Goal: Entertainment & Leisure: Consume media (video, audio)

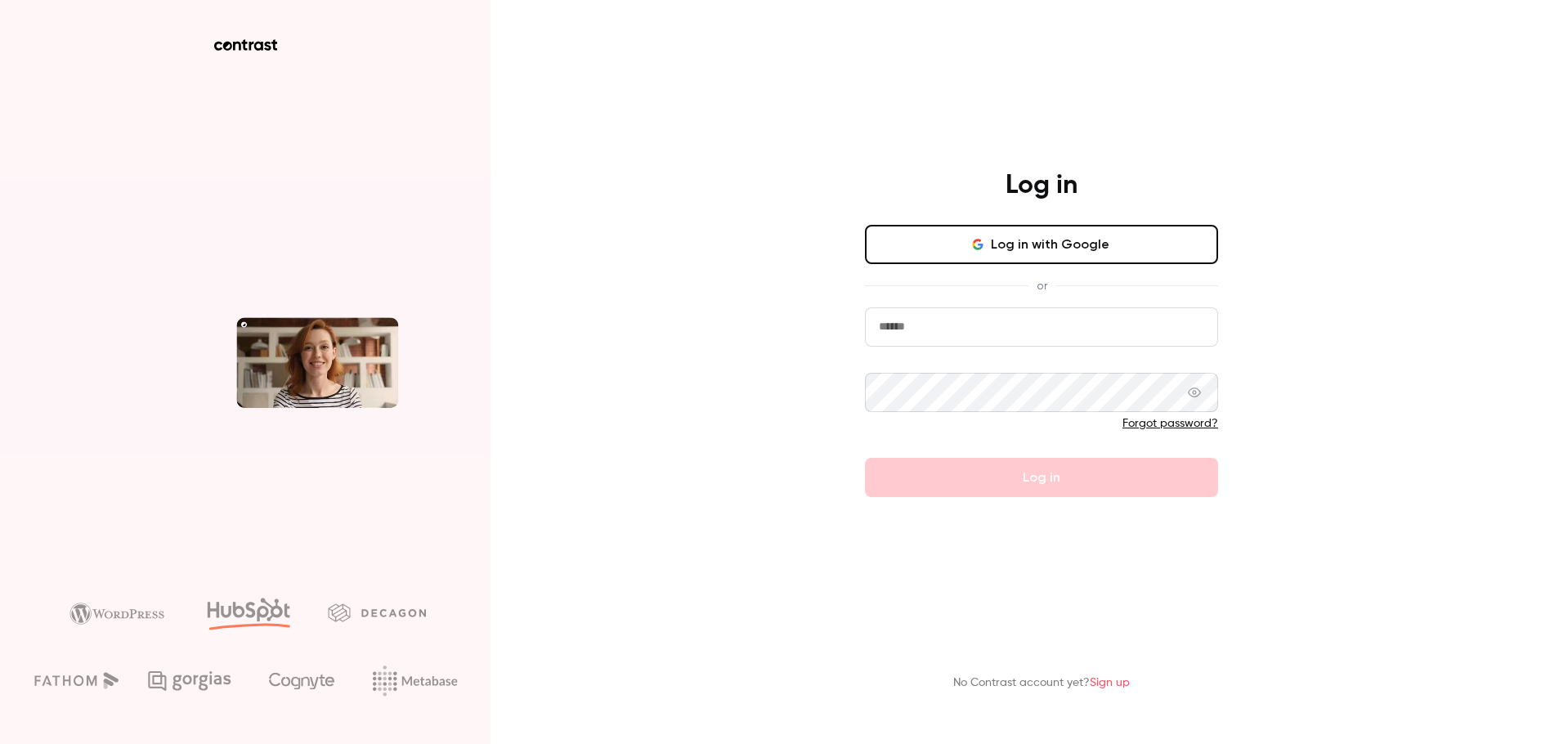
click at [1124, 244] on button "Log in with Google" at bounding box center [1041, 244] width 353 height 39
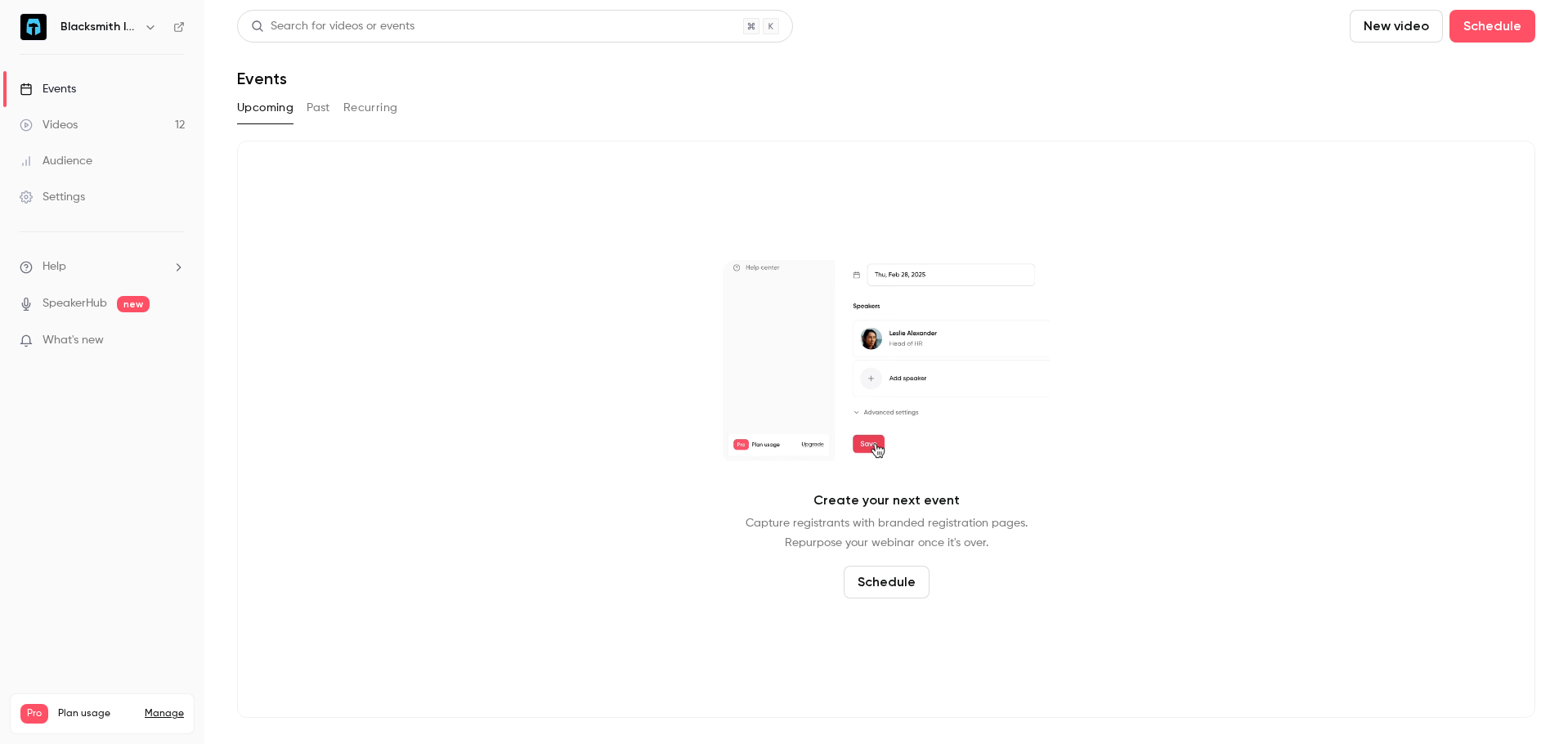
click at [81, 185] on link "Settings" at bounding box center [102, 196] width 204 height 36
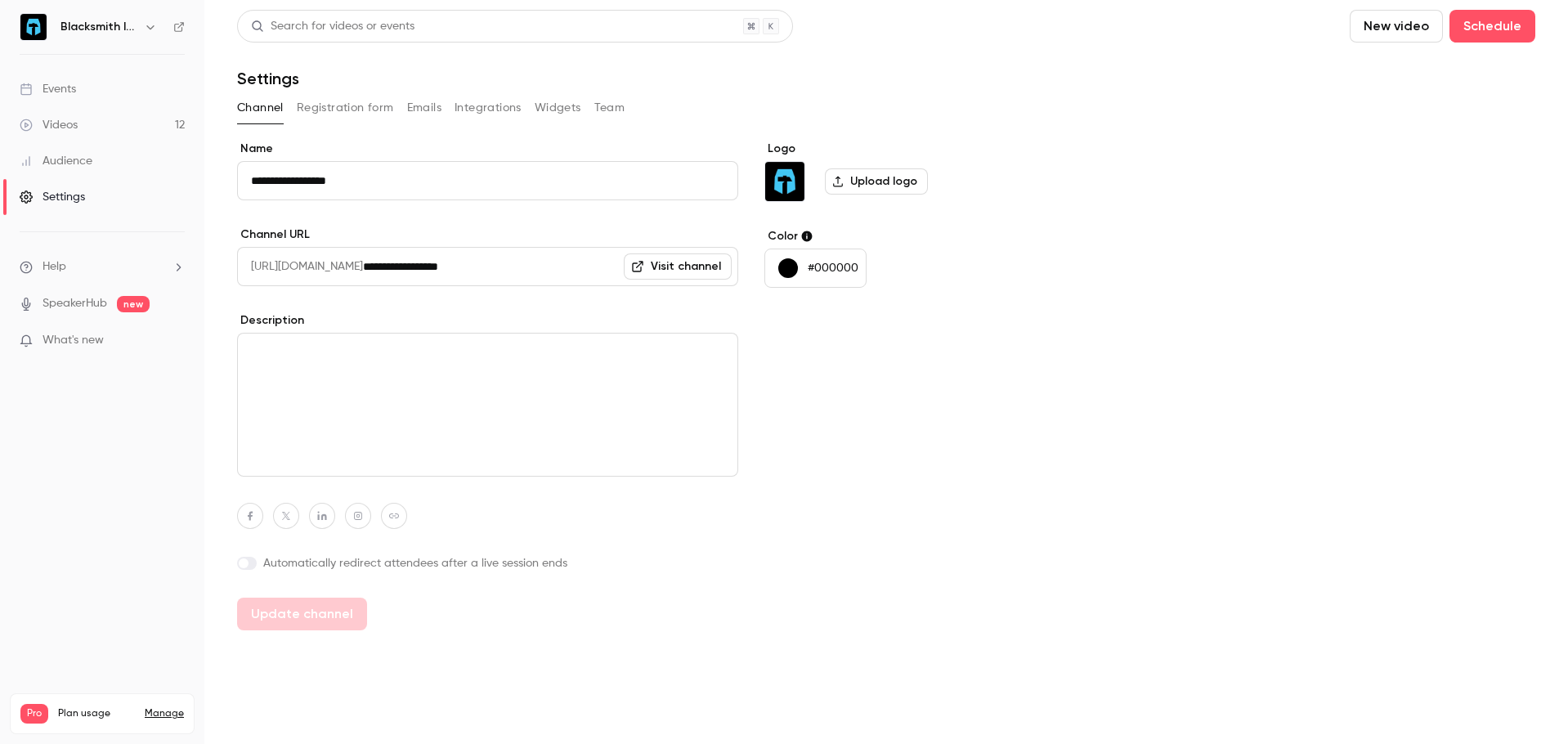
click at [70, 131] on div "Videos" at bounding box center [48, 126] width 58 height 16
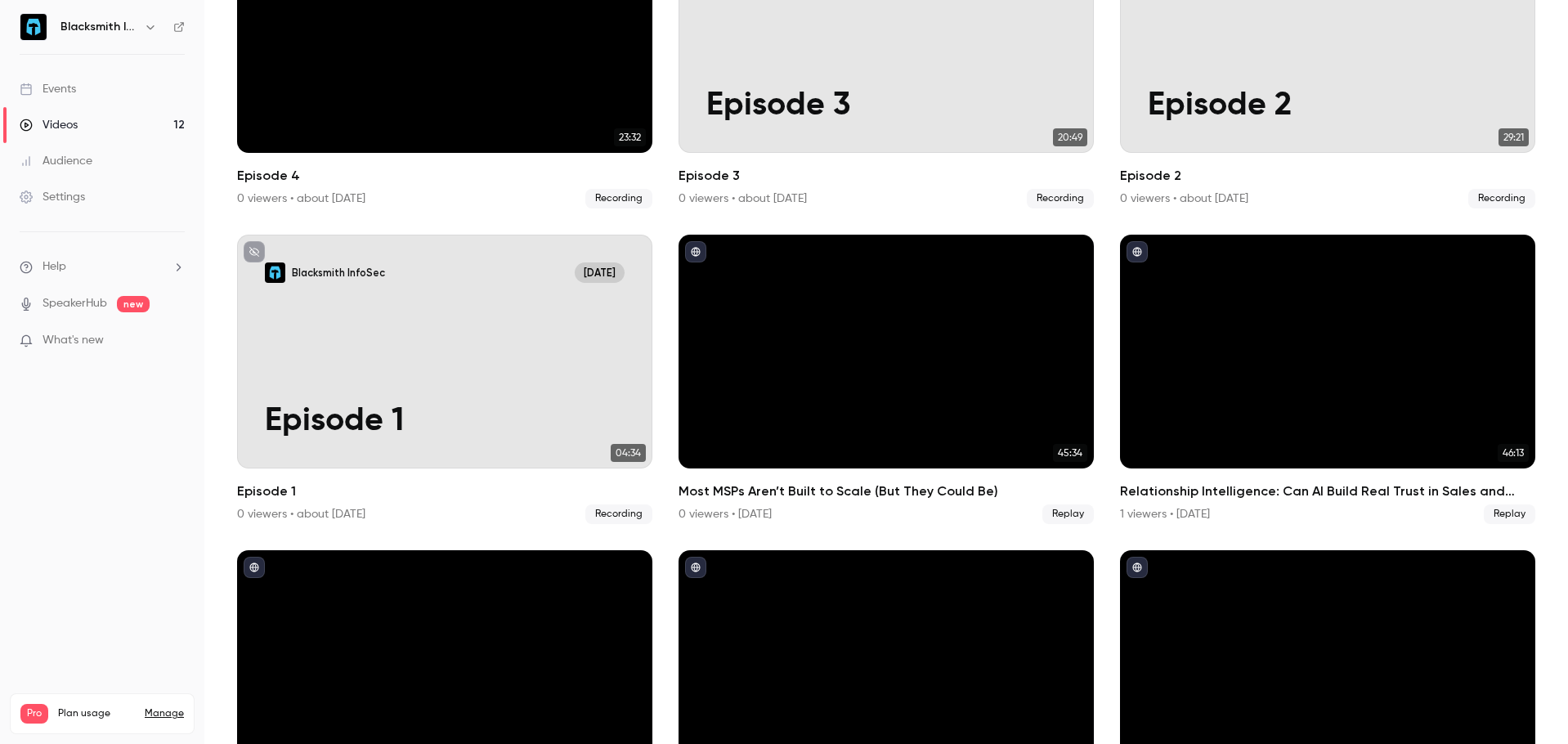
scroll to position [327, 0]
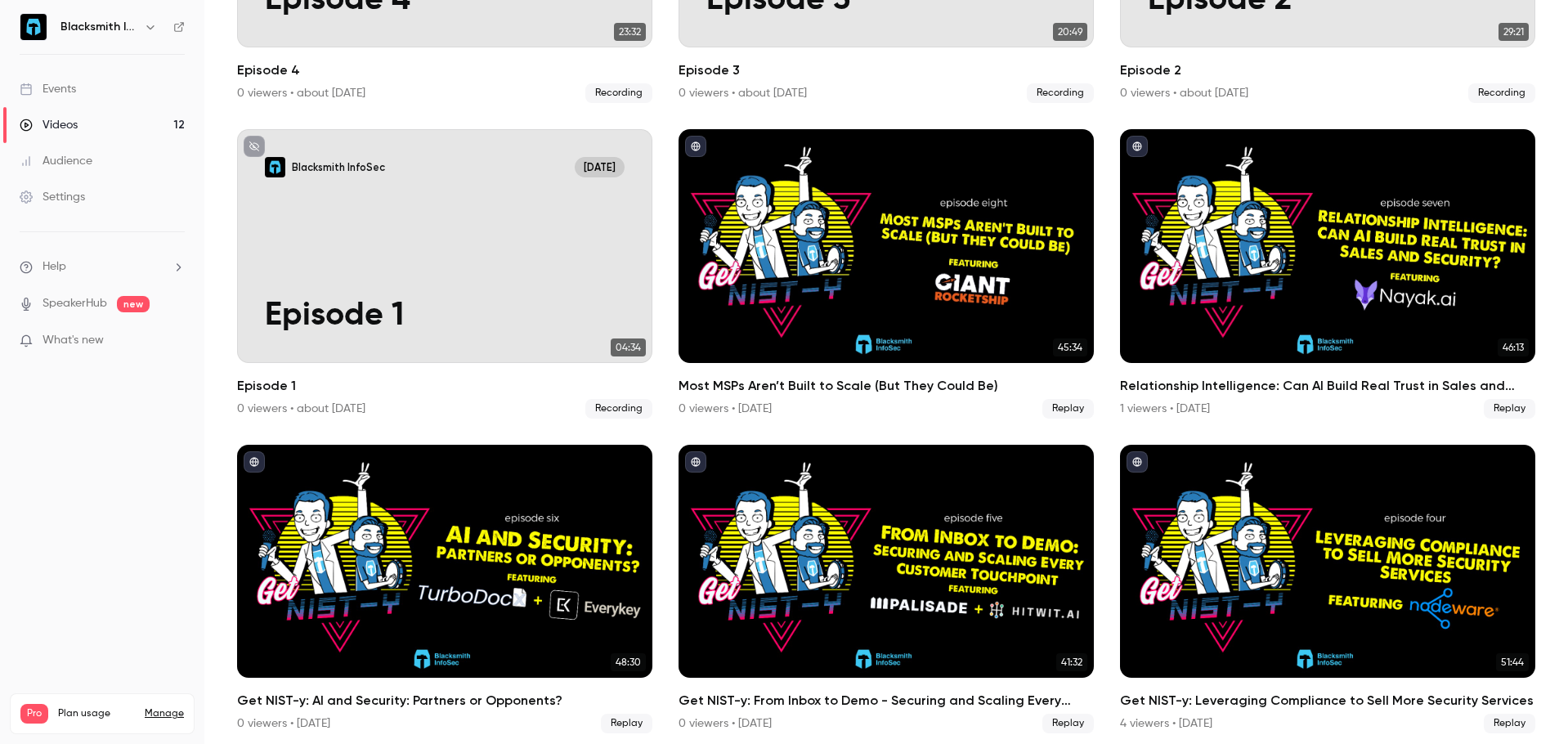
click at [164, 706] on link "Manage" at bounding box center [164, 713] width 39 height 13
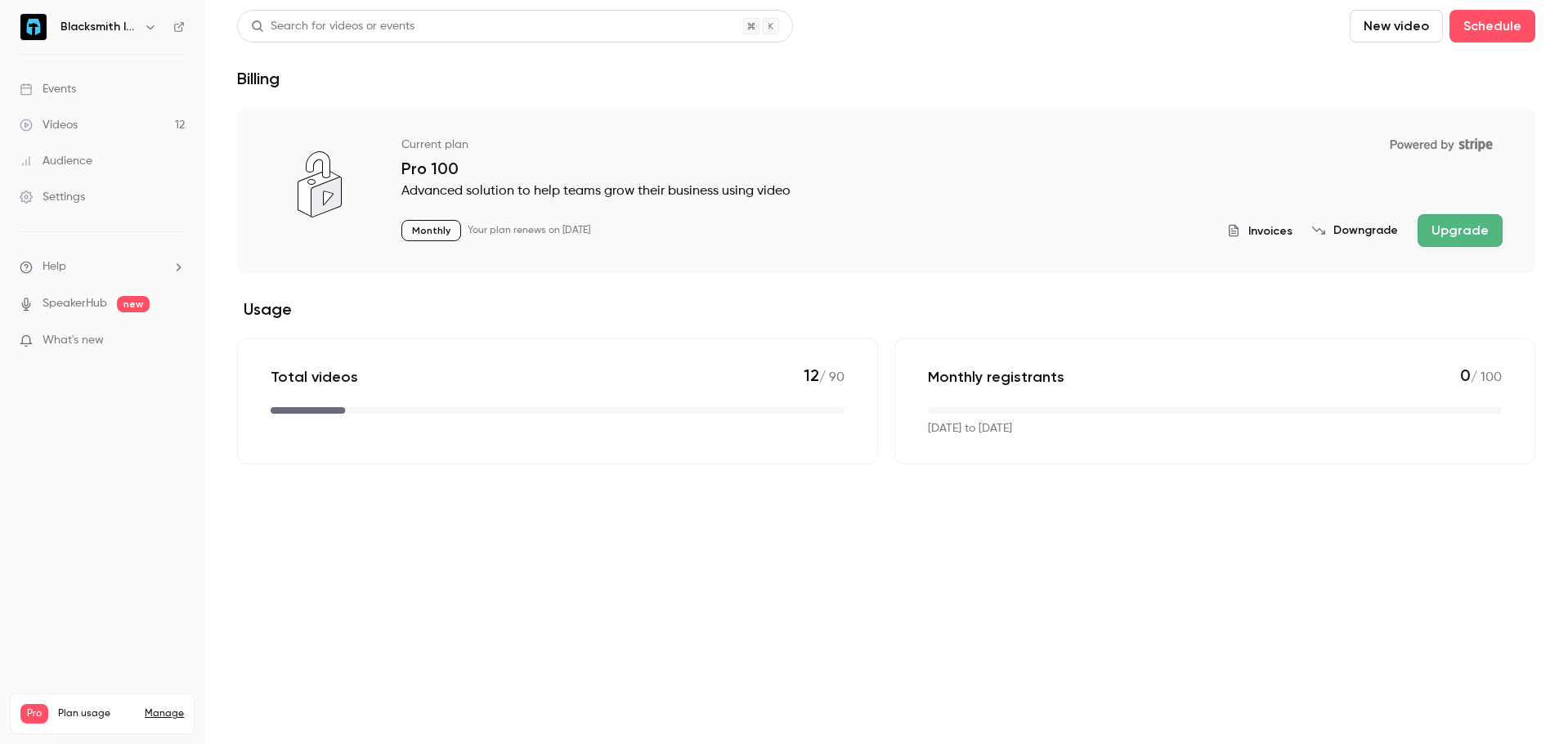
click at [1373, 227] on button "Downgrade" at bounding box center [1355, 231] width 86 height 16
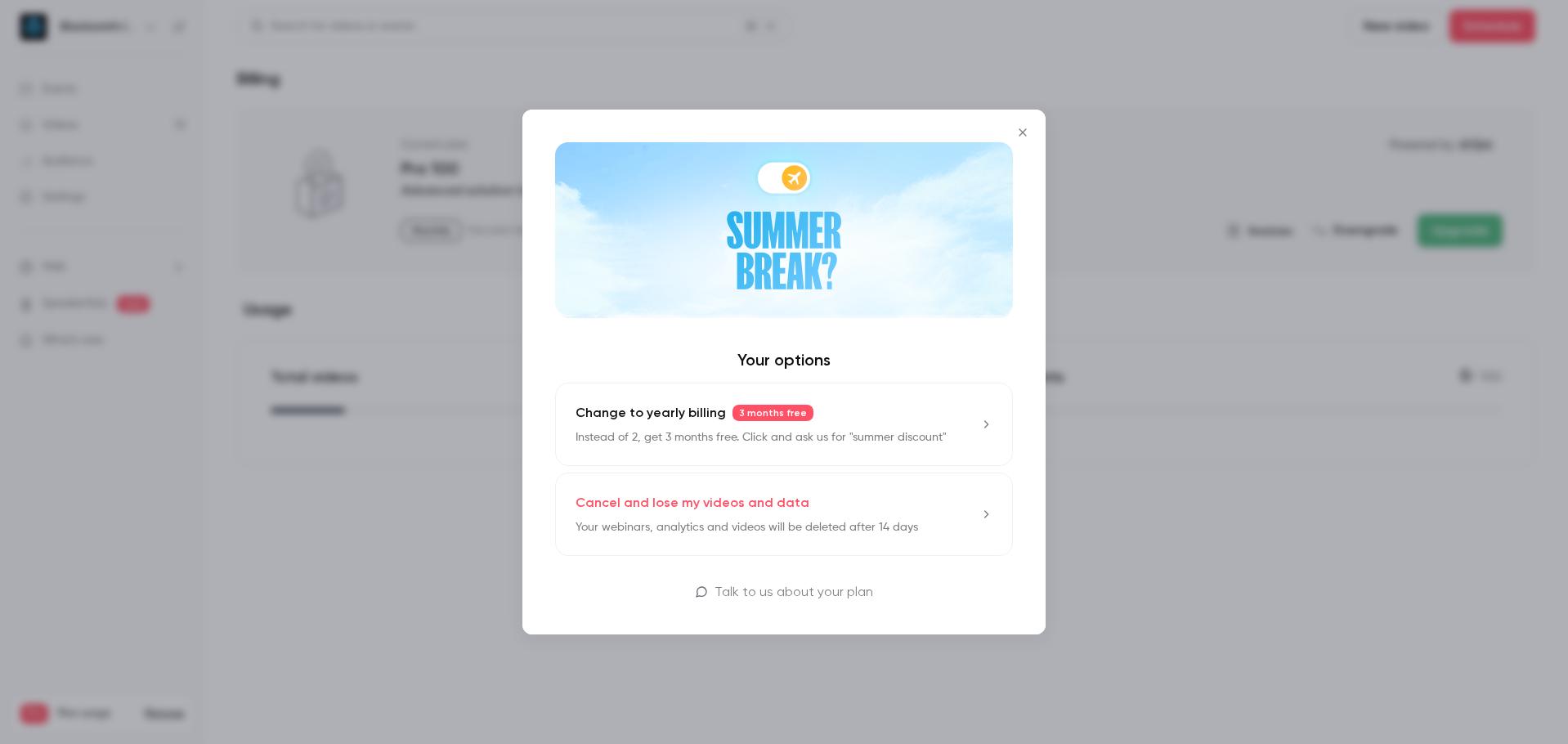
click at [287, 533] on div at bounding box center [784, 372] width 1568 height 744
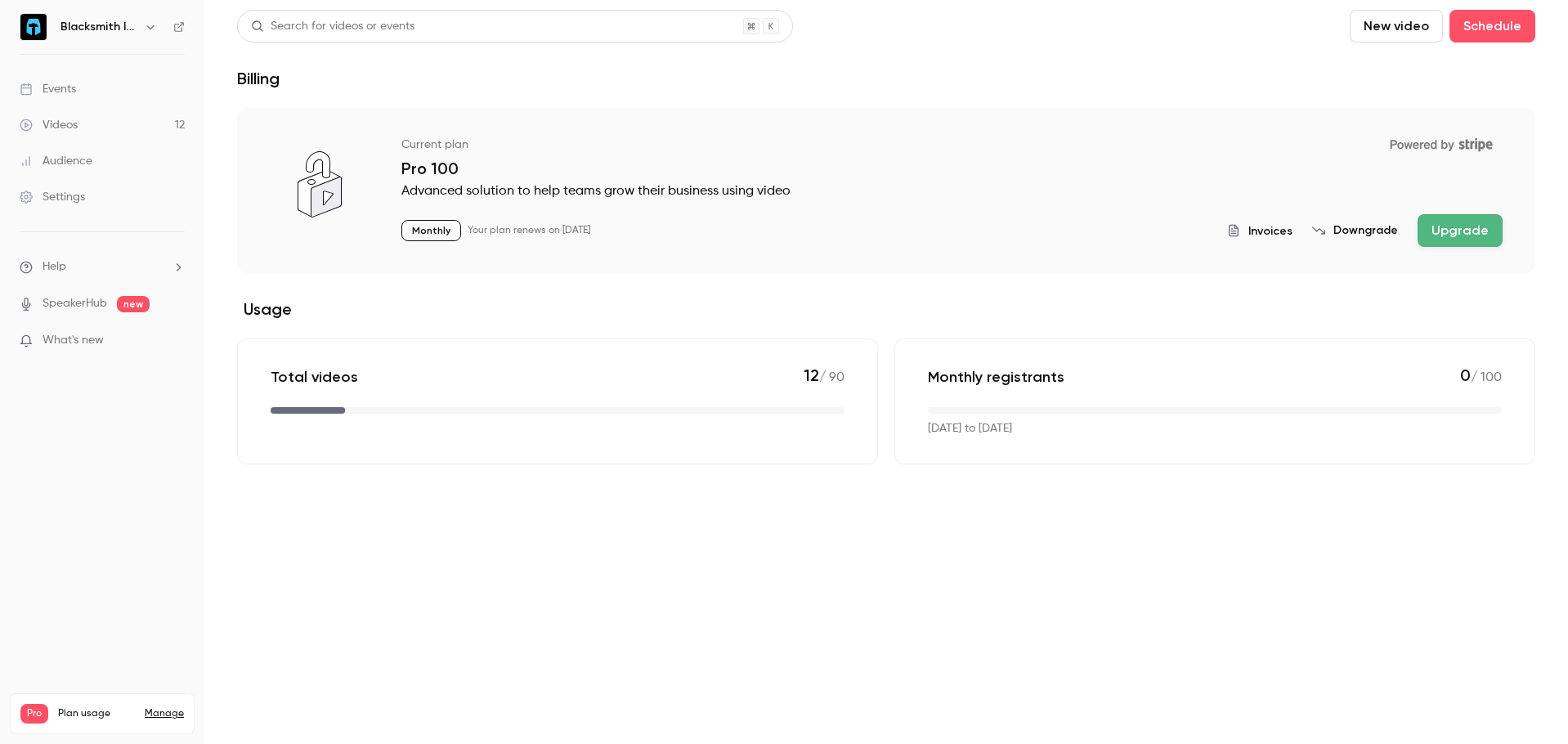
click at [81, 117] on link "Videos 12" at bounding box center [102, 125] width 204 height 36
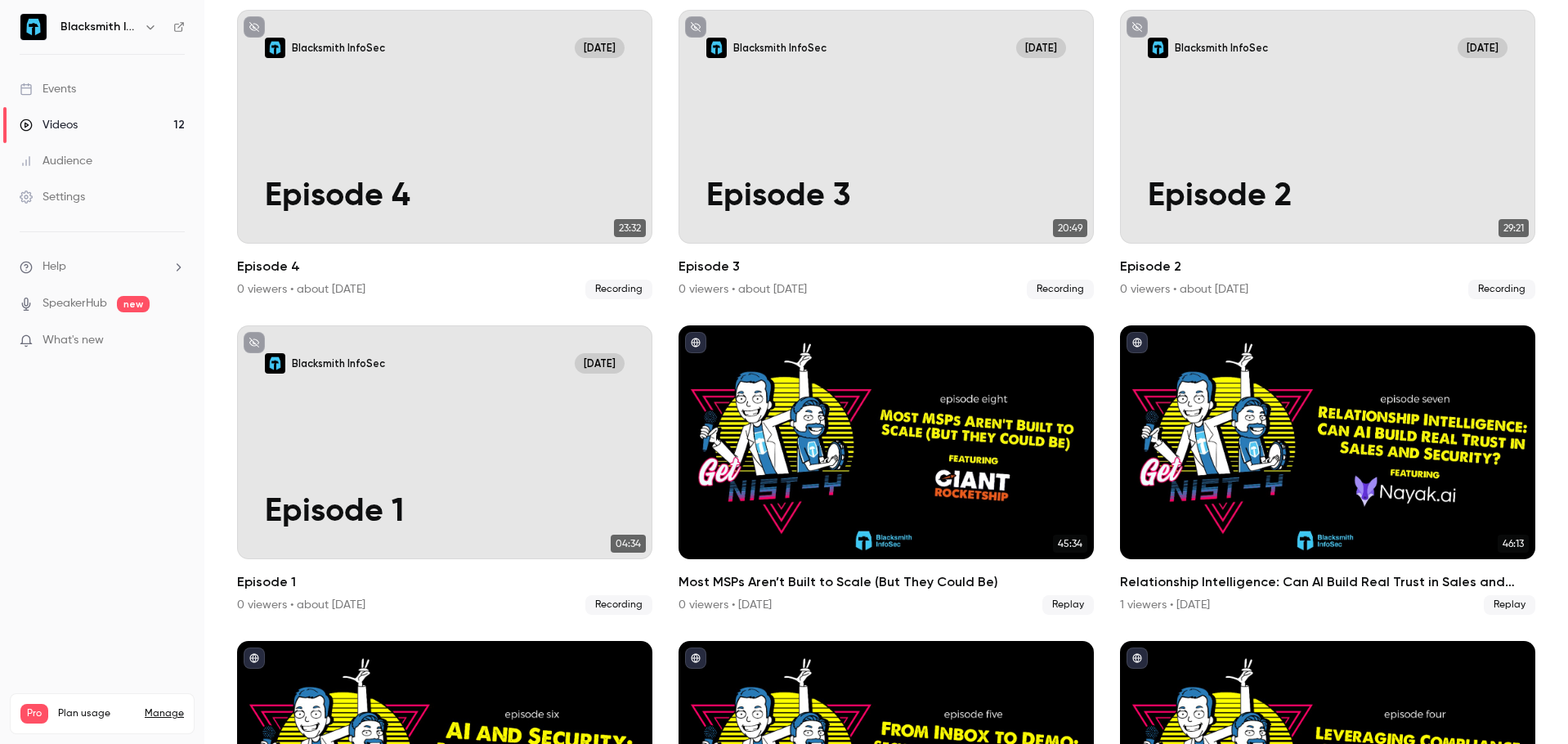
scroll to position [234, 0]
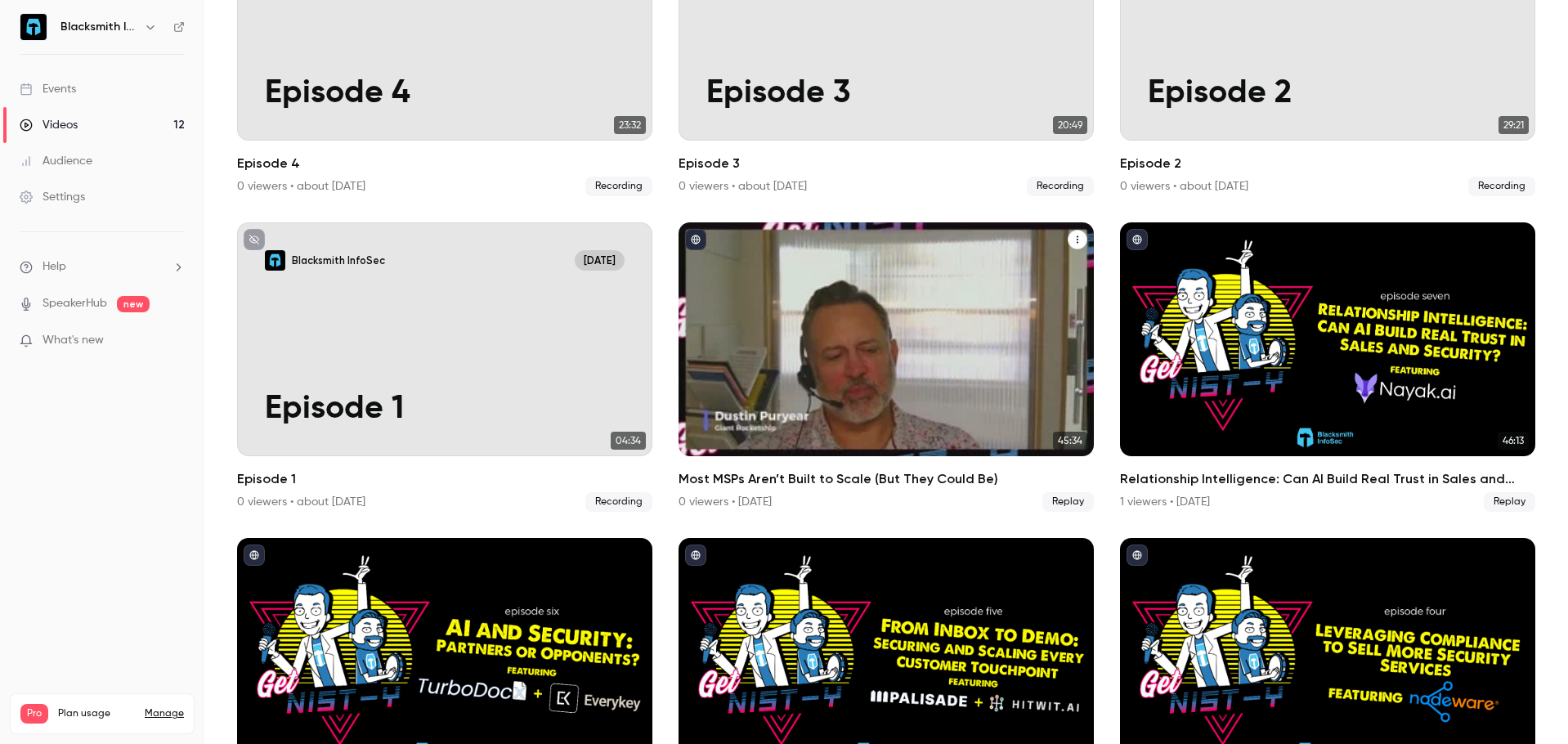
click at [1037, 279] on div "Most MSPs Aren’t Built to Scale (But They Could Be)" at bounding box center [885, 339] width 415 height 234
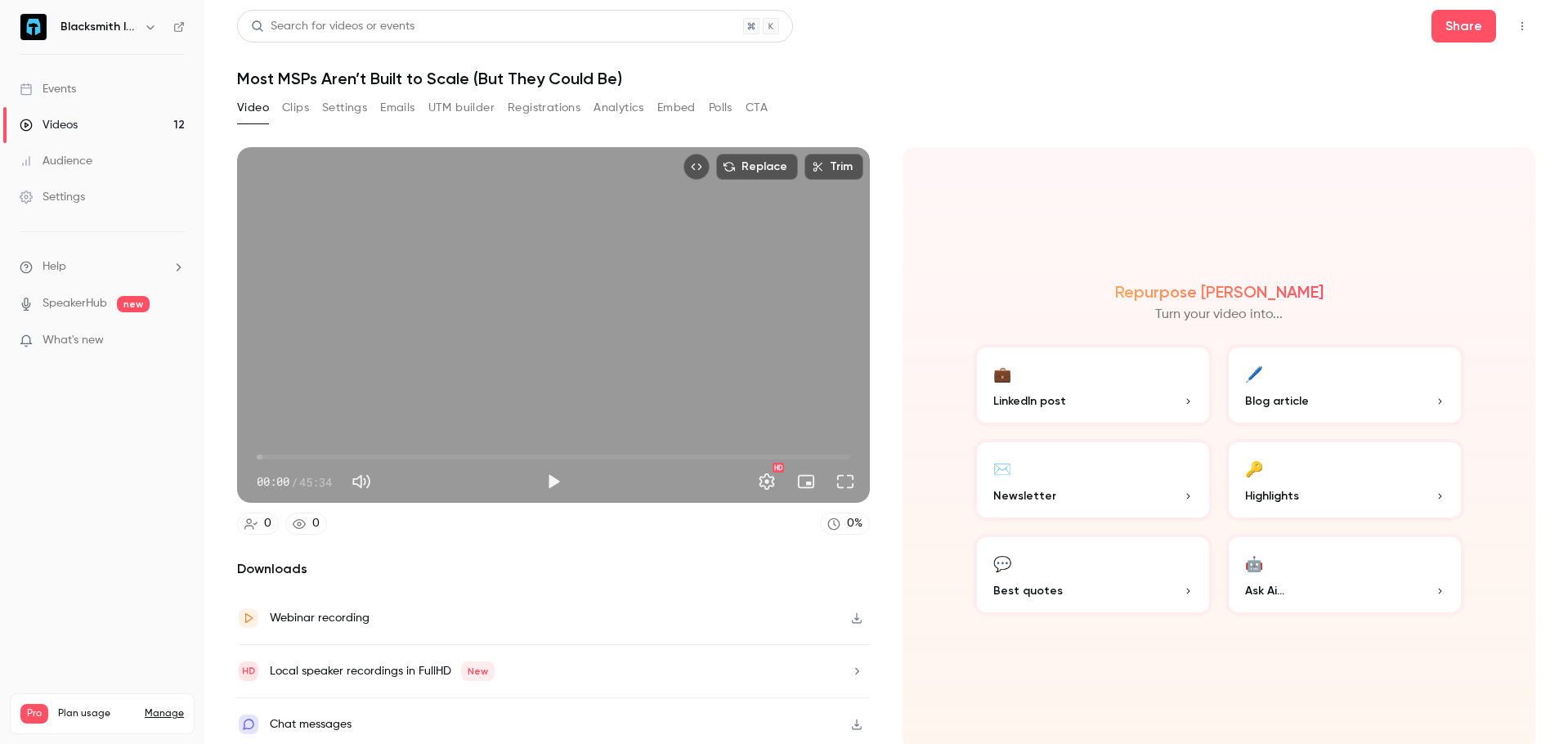
click at [1516, 22] on icon "Top Bar Actions" at bounding box center [1522, 26] width 13 height 11
click at [1002, 104] on div at bounding box center [784, 372] width 1568 height 744
click at [850, 612] on icon "button" at bounding box center [857, 618] width 13 height 11
click at [850, 667] on icon "button" at bounding box center [857, 671] width 13 height 11
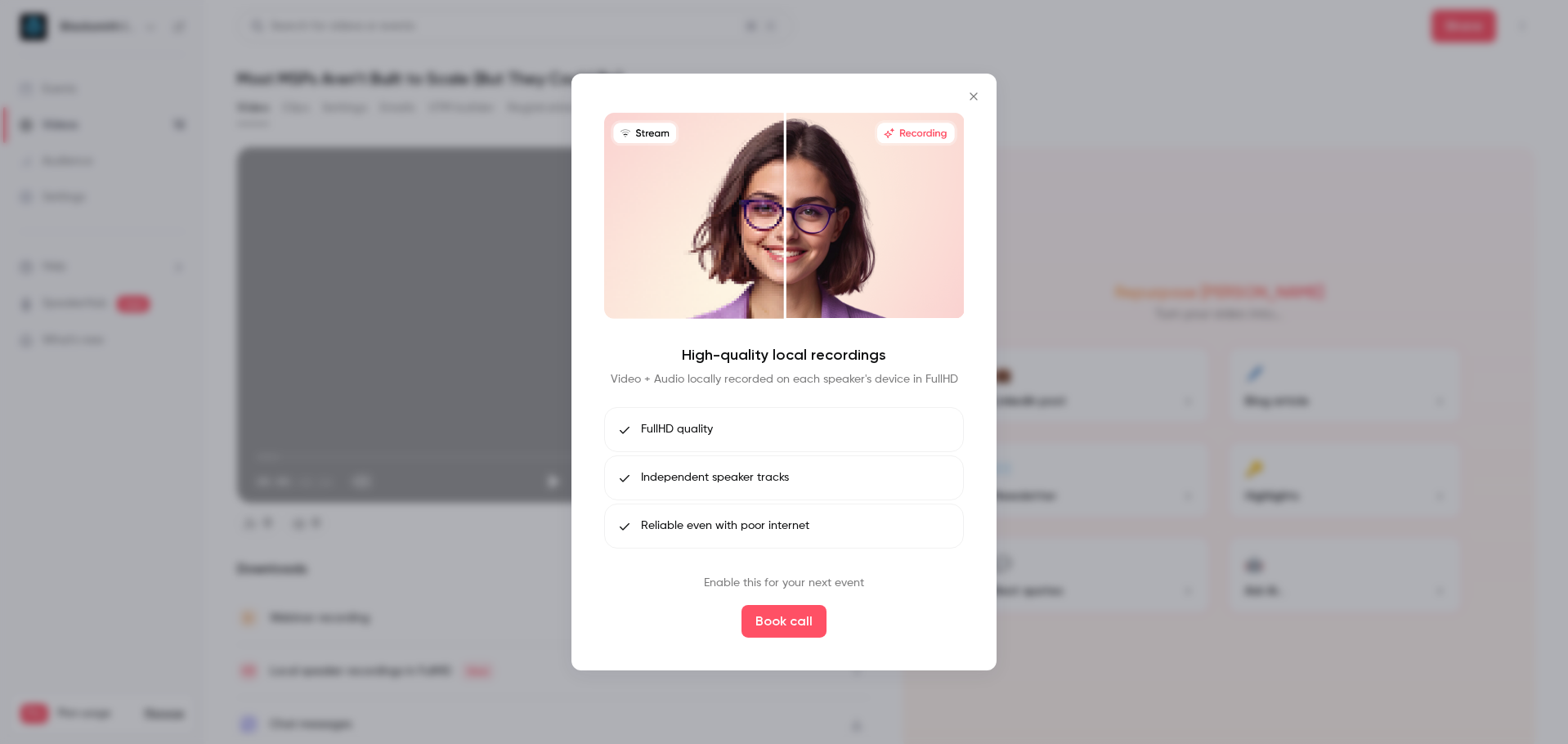
click at [980, 98] on icon "Close" at bounding box center [973, 96] width 19 height 13
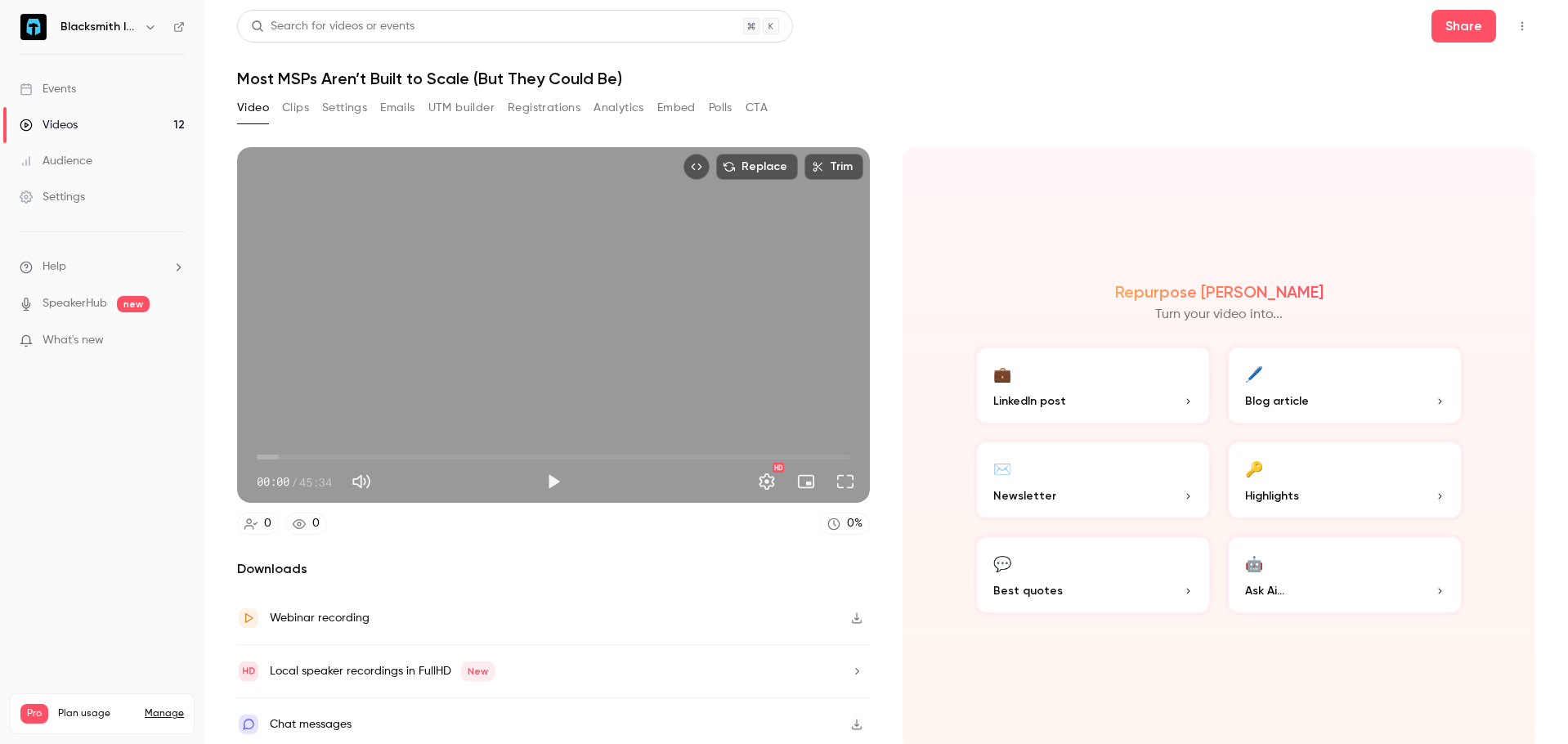
click at [75, 126] on div "Videos" at bounding box center [48, 126] width 58 height 16
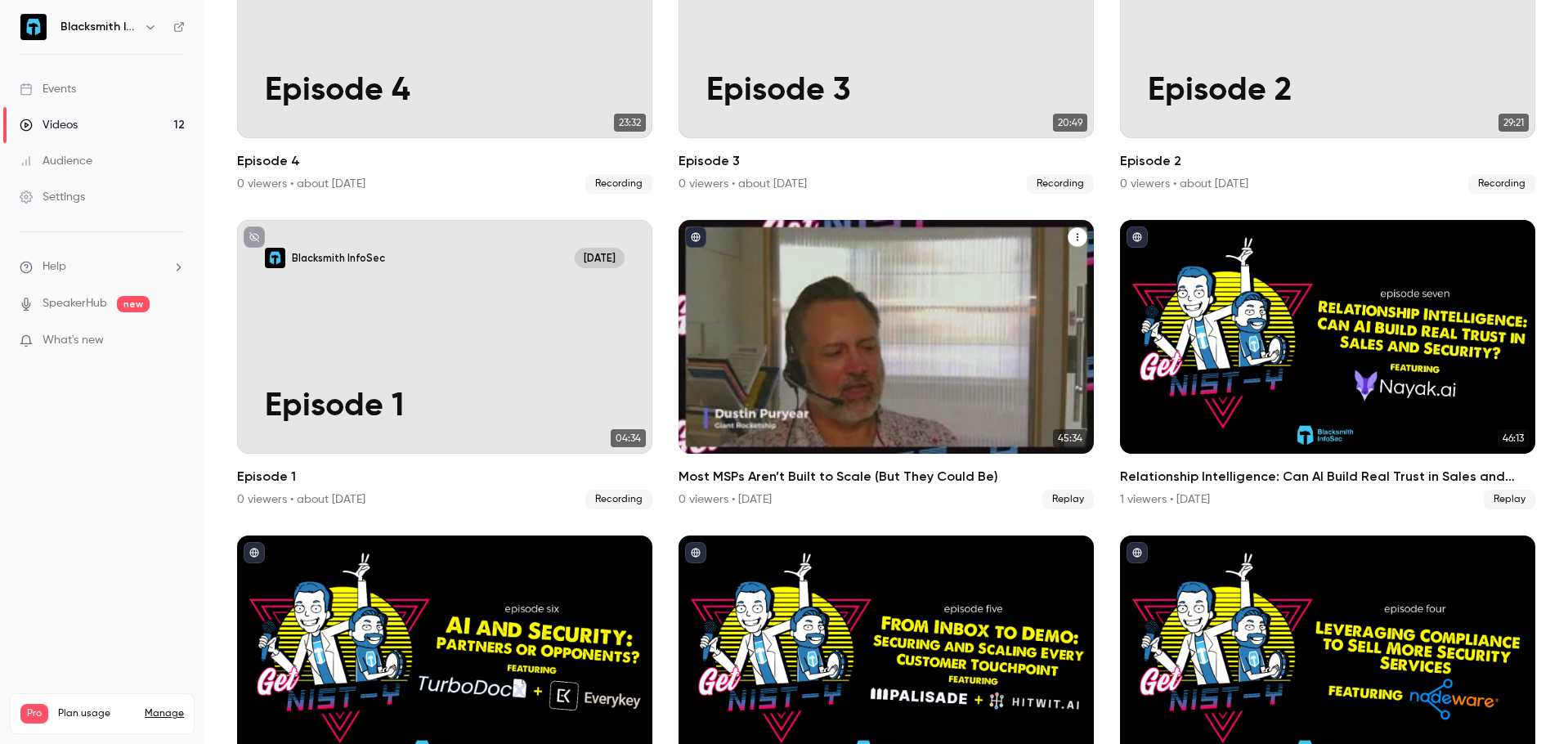
scroll to position [246, 0]
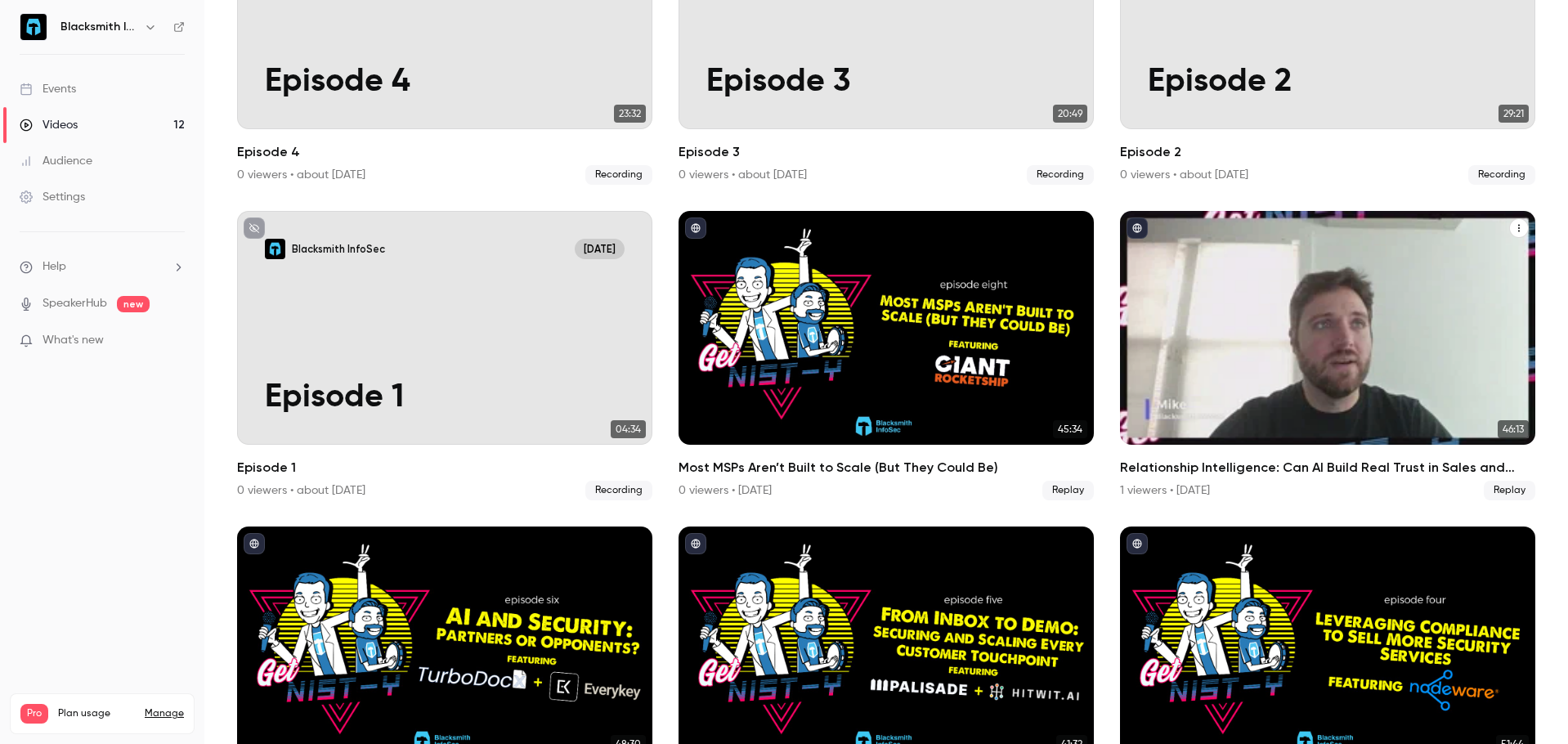
click at [1350, 294] on div "Relationship Intelligence: Can AI Build Real Trust in Sales and Security?" at bounding box center [1327, 327] width 415 height 234
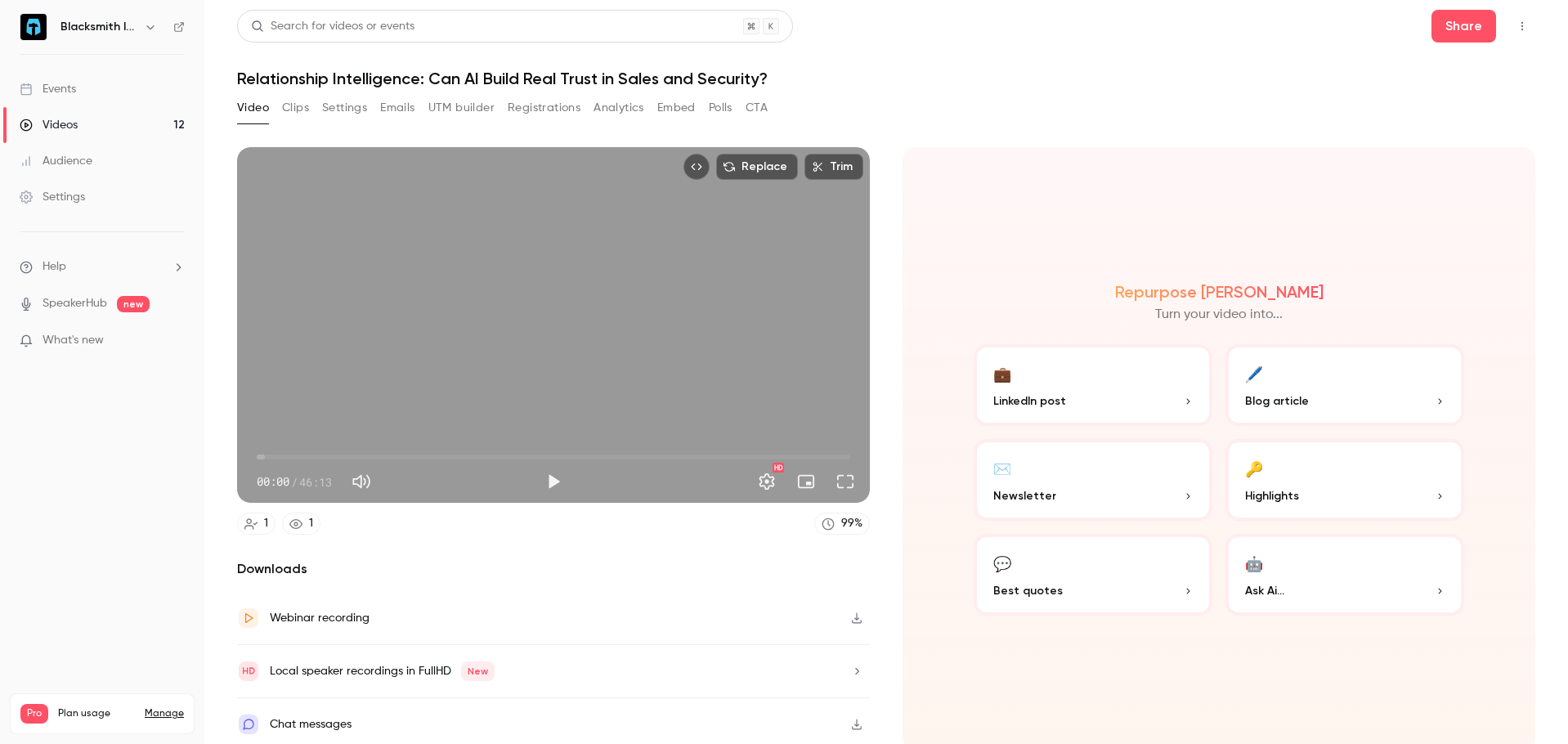
click at [854, 616] on icon "button" at bounding box center [857, 618] width 13 height 11
click at [44, 123] on div "Videos" at bounding box center [48, 126] width 58 height 16
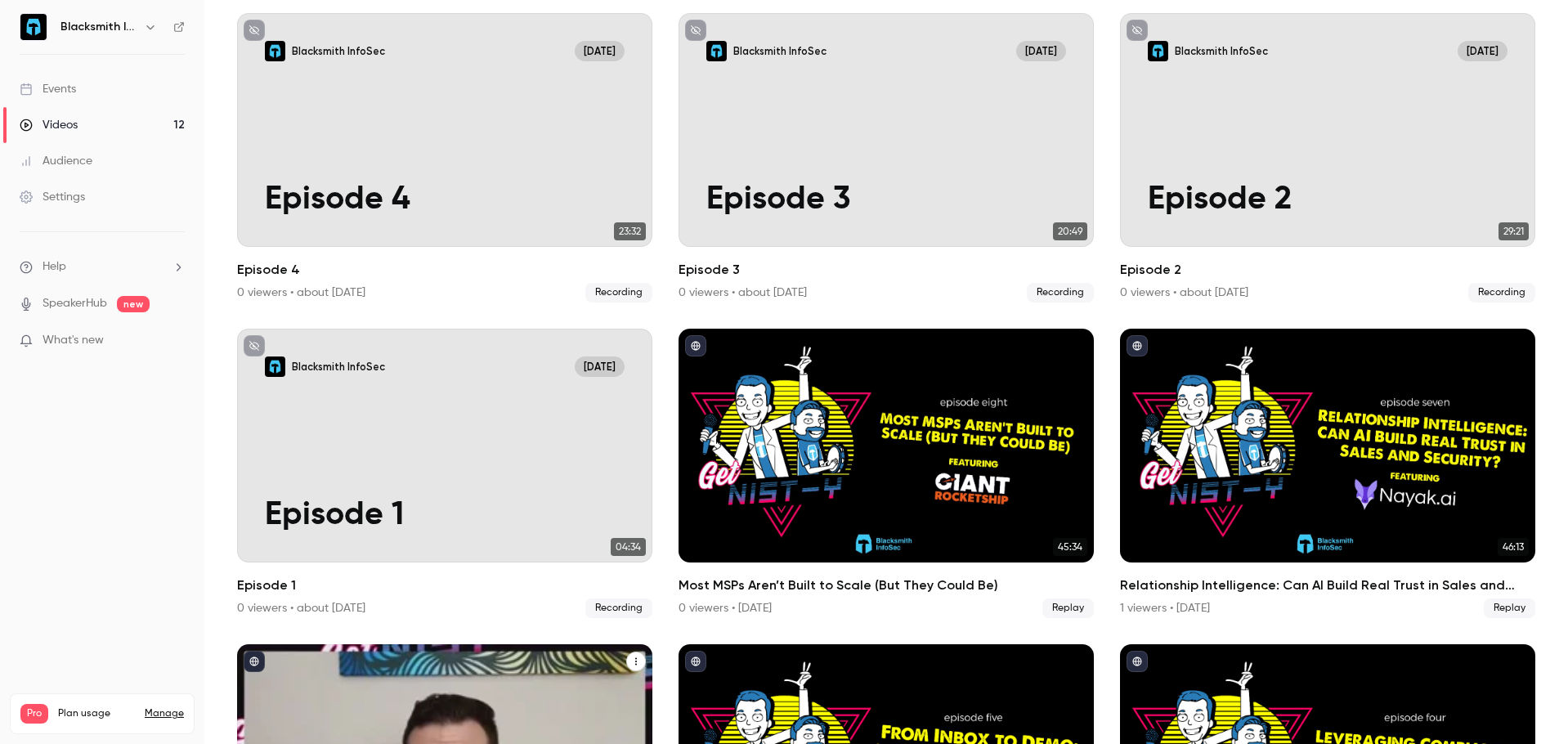
scroll to position [82, 0]
